Goal: Task Accomplishment & Management: Use online tool/utility

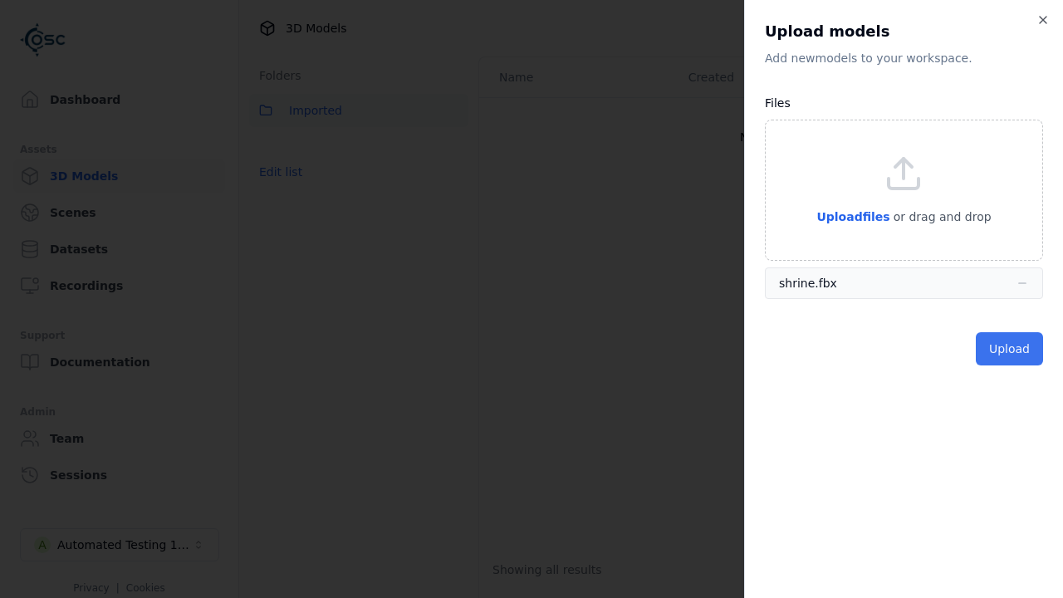
click at [1012, 349] on button "Upload" at bounding box center [1009, 348] width 67 height 33
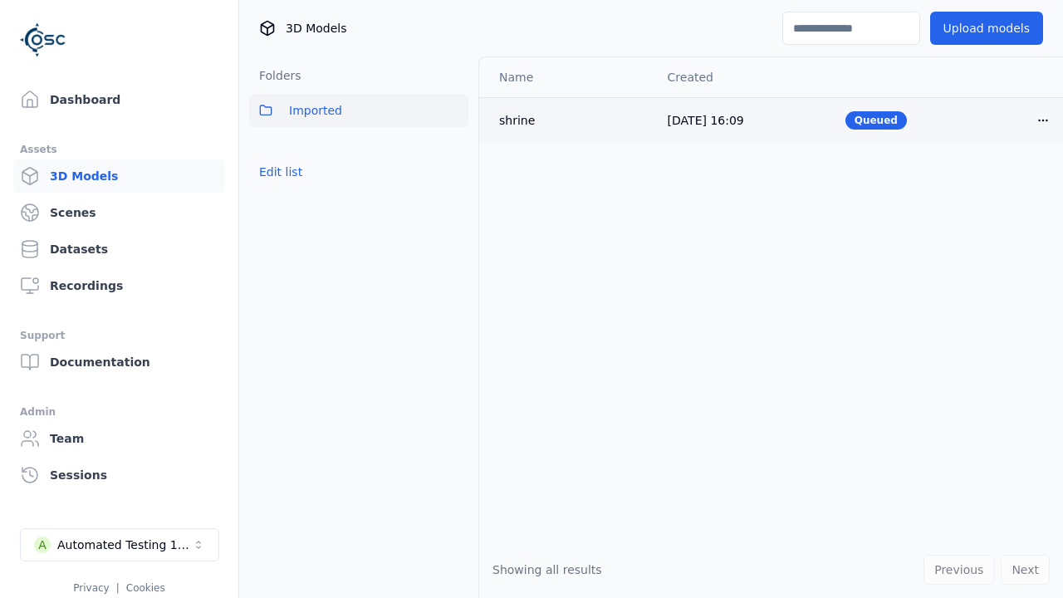
click at [1043, 120] on html "Support Dashboard Assets 3D Models Scenes Datasets Recordings Support Documenta…" at bounding box center [531, 299] width 1063 height 598
click at [1007, 184] on div "Delete" at bounding box center [1007, 184] width 98 height 27
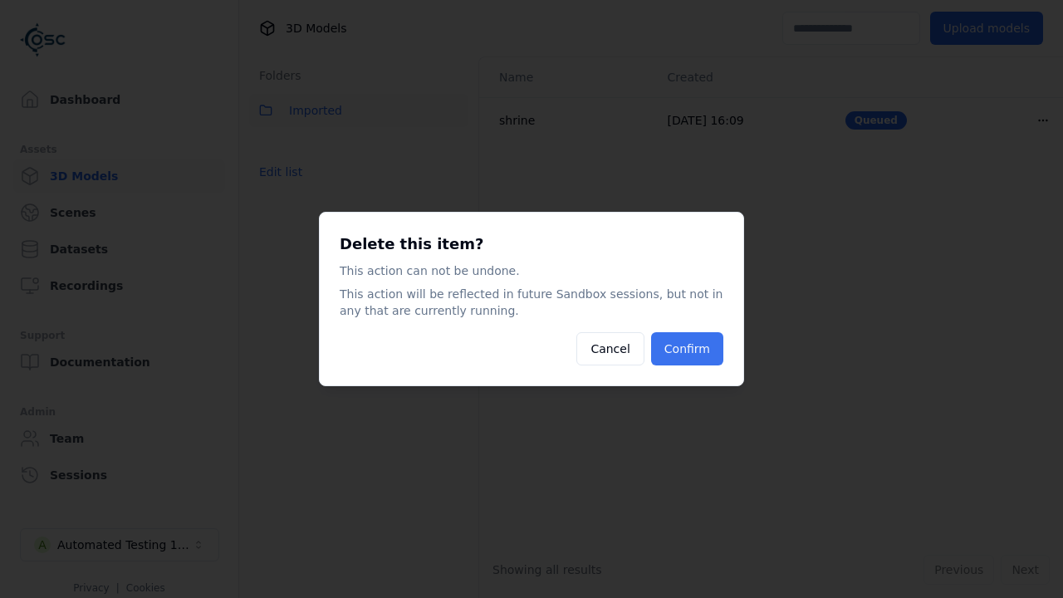
click at [689, 349] on button "Confirm" at bounding box center [687, 348] width 72 height 33
